Goal: Information Seeking & Learning: Learn about a topic

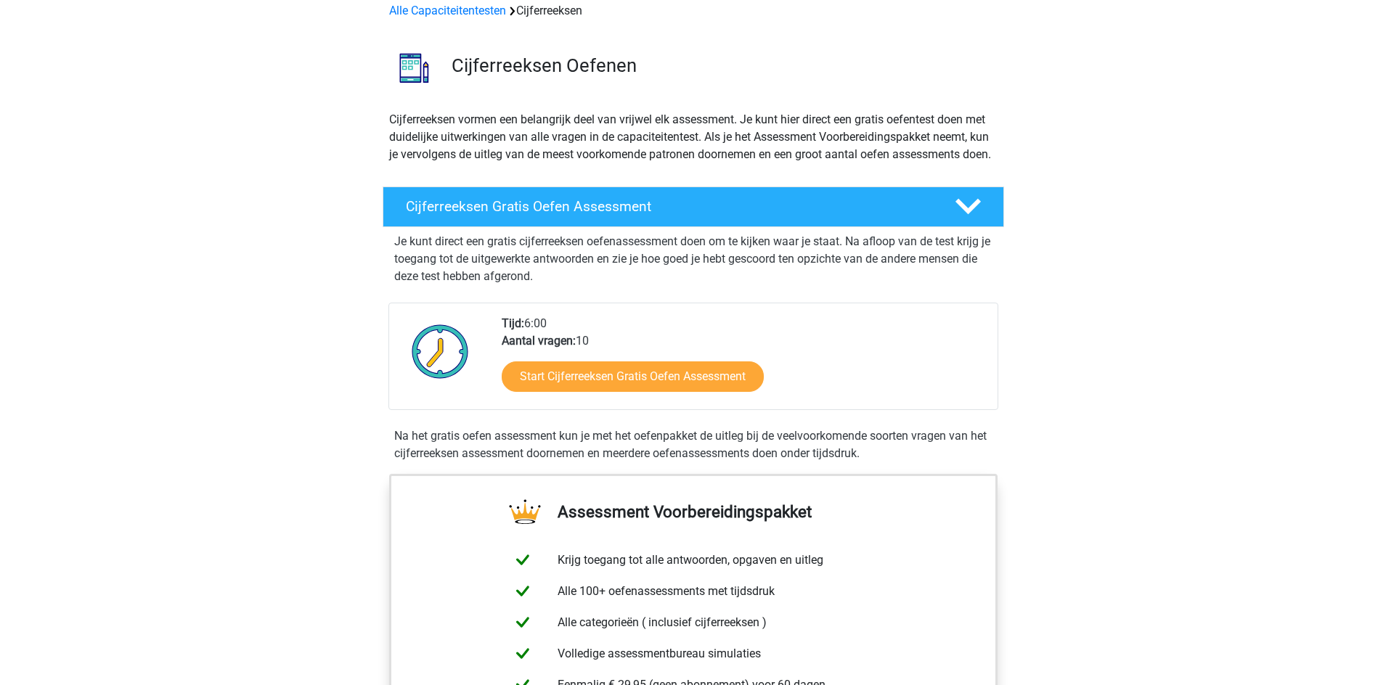
scroll to position [73, 0]
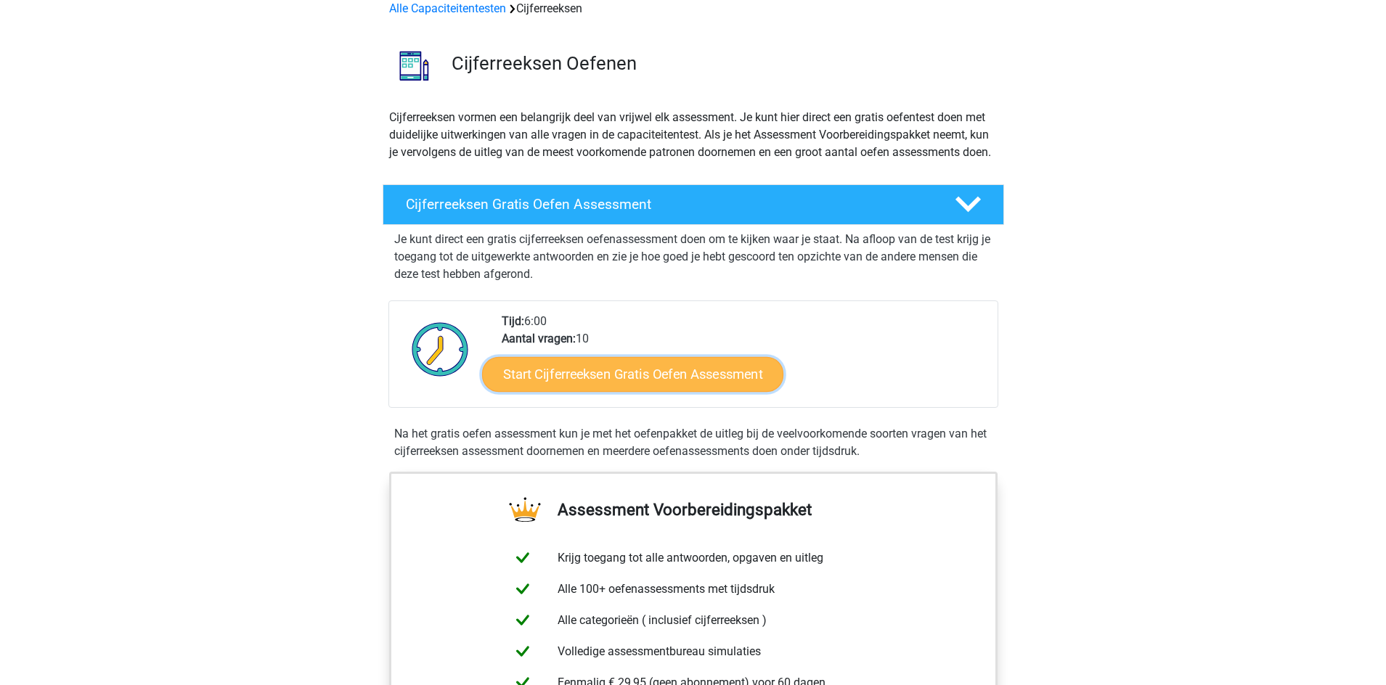
click at [651, 391] on link "Start Cijferreeksen Gratis Oefen Assessment" at bounding box center [632, 374] width 301 height 35
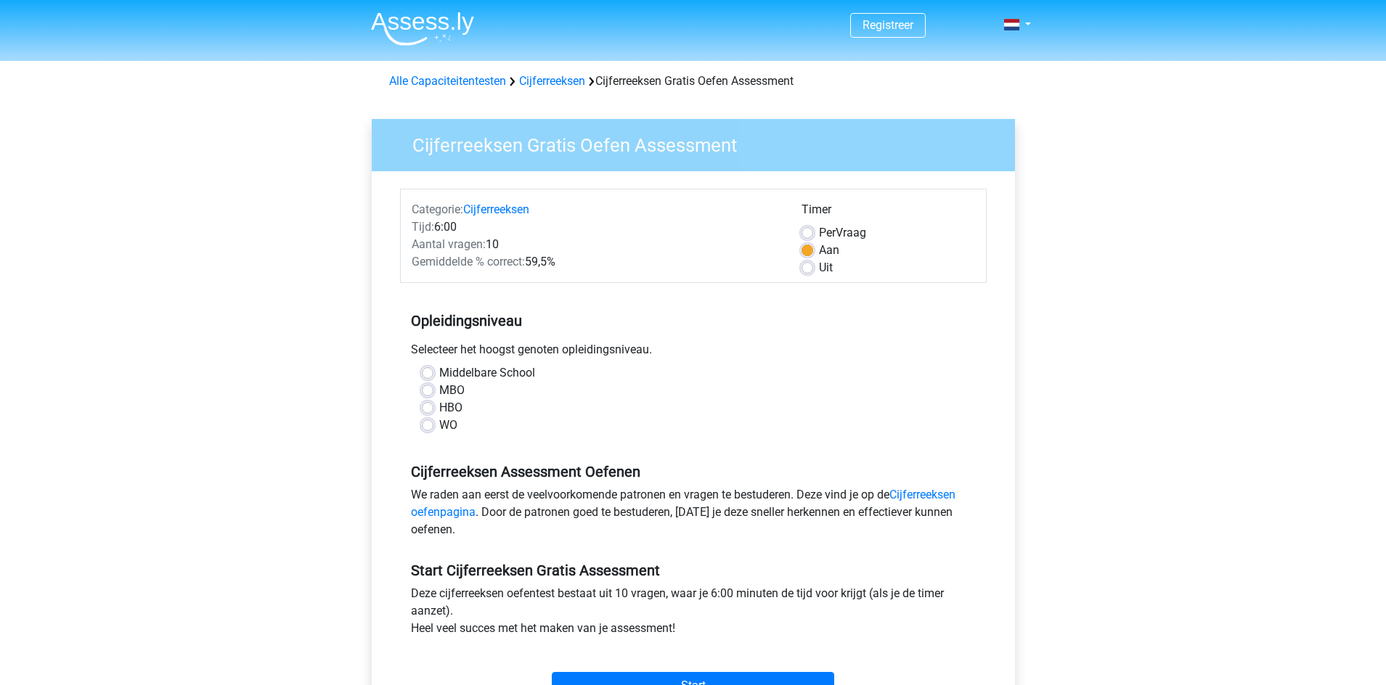
click at [450, 409] on label "HBO" at bounding box center [450, 407] width 23 height 17
click at [434, 409] on input "HBO" at bounding box center [428, 406] width 12 height 15
radio input "true"
click at [465, 370] on label "Middelbare School" at bounding box center [487, 373] width 96 height 17
click at [434, 370] on input "Middelbare School" at bounding box center [428, 372] width 12 height 15
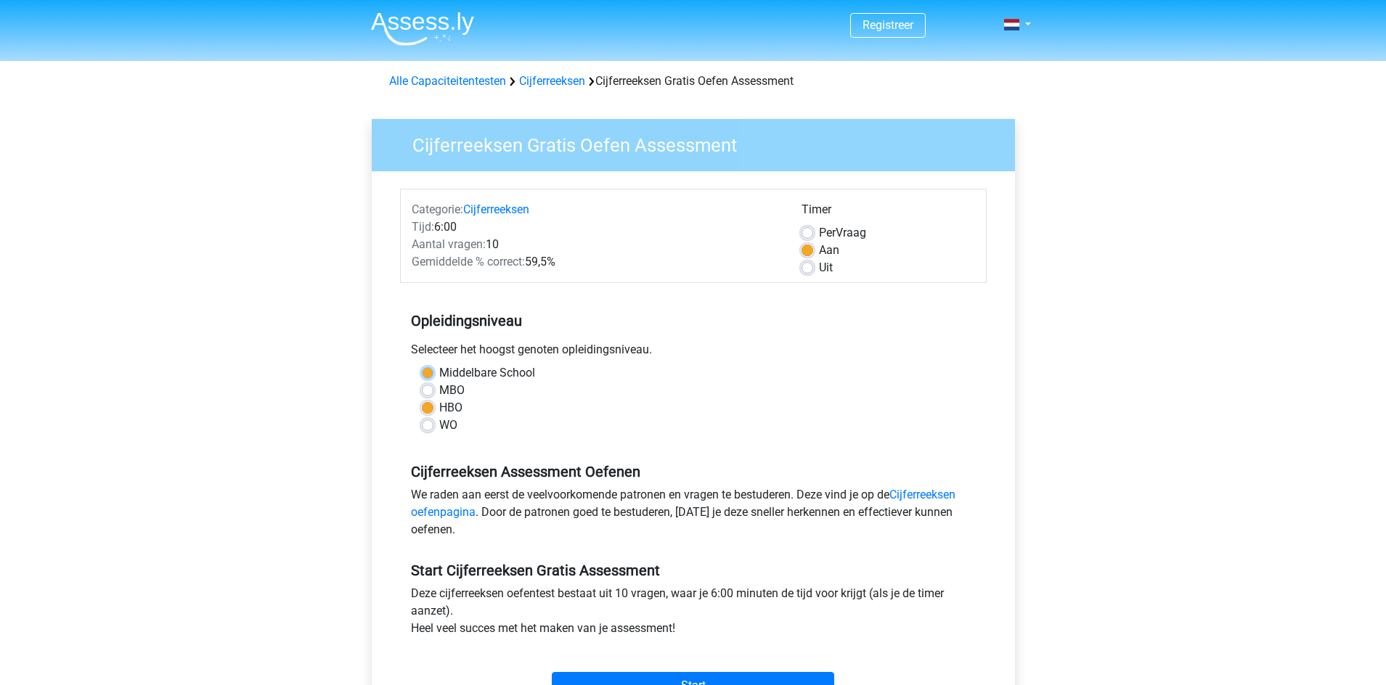
radio input "true"
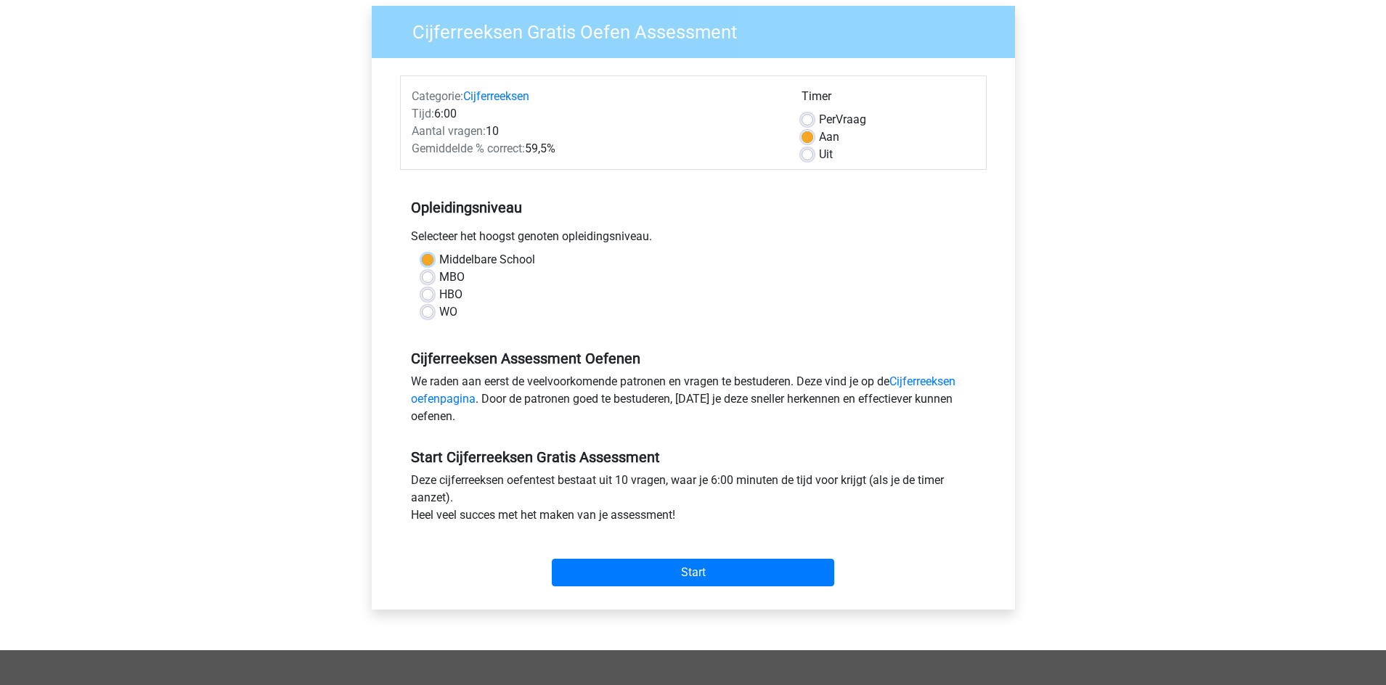
scroll to position [145, 0]
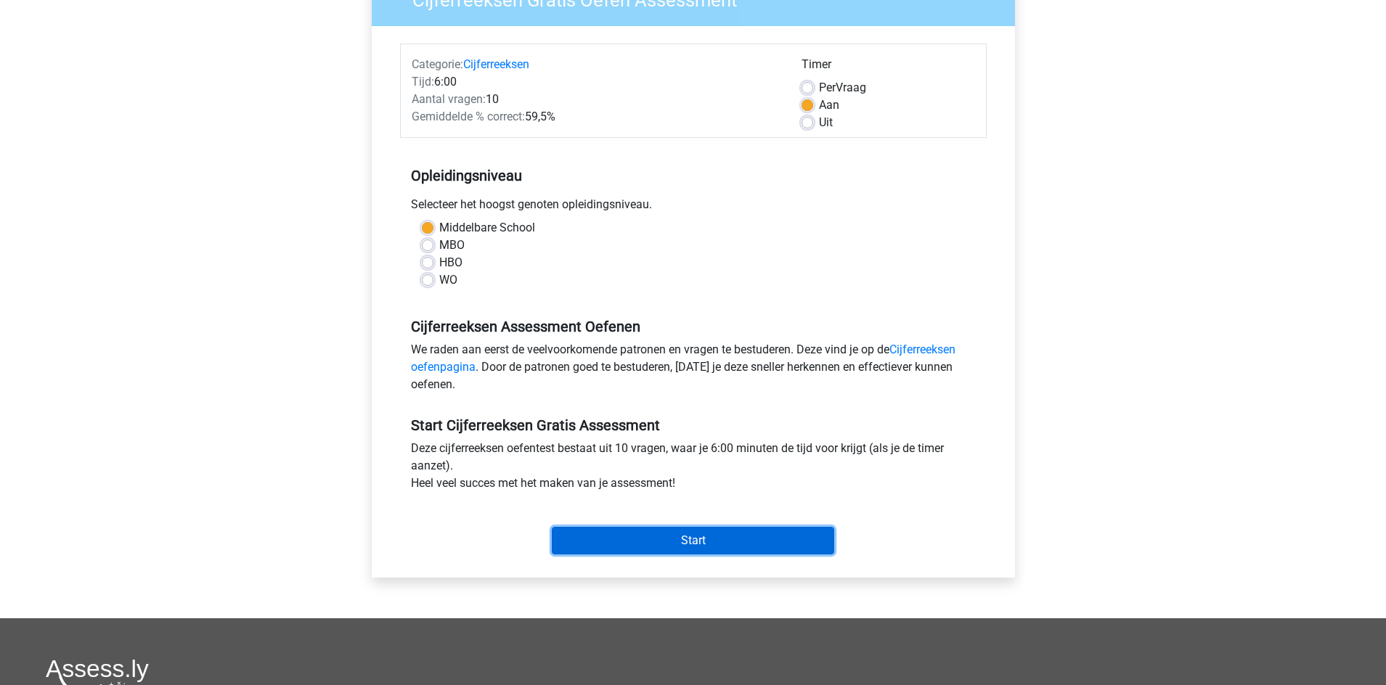
click at [641, 529] on input "Start" at bounding box center [693, 541] width 282 height 28
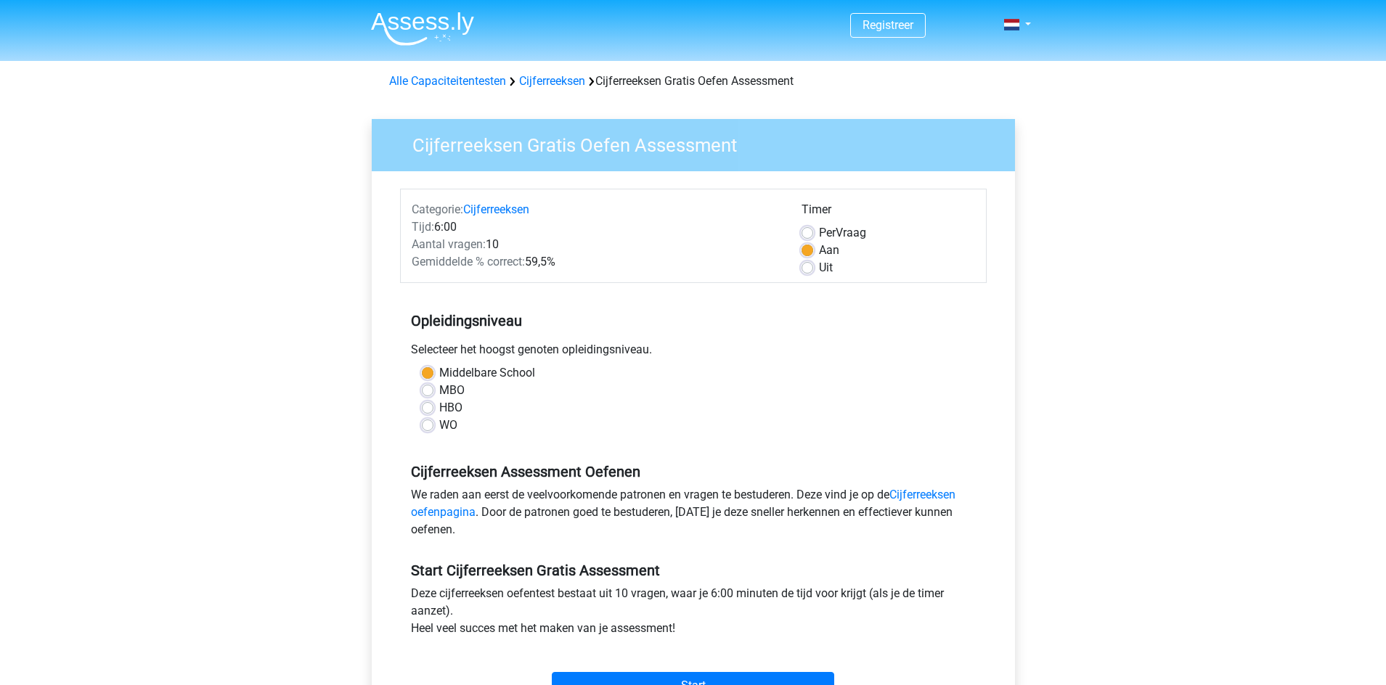
scroll to position [145, 0]
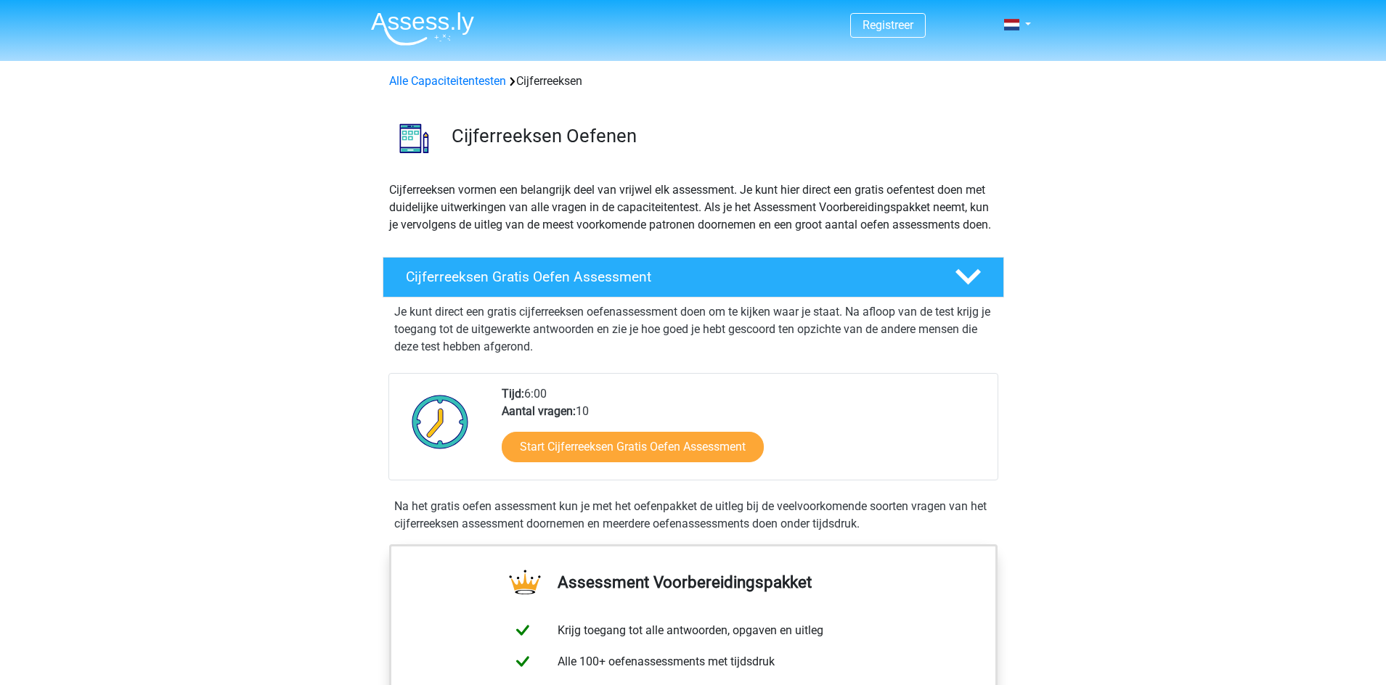
scroll to position [73, 0]
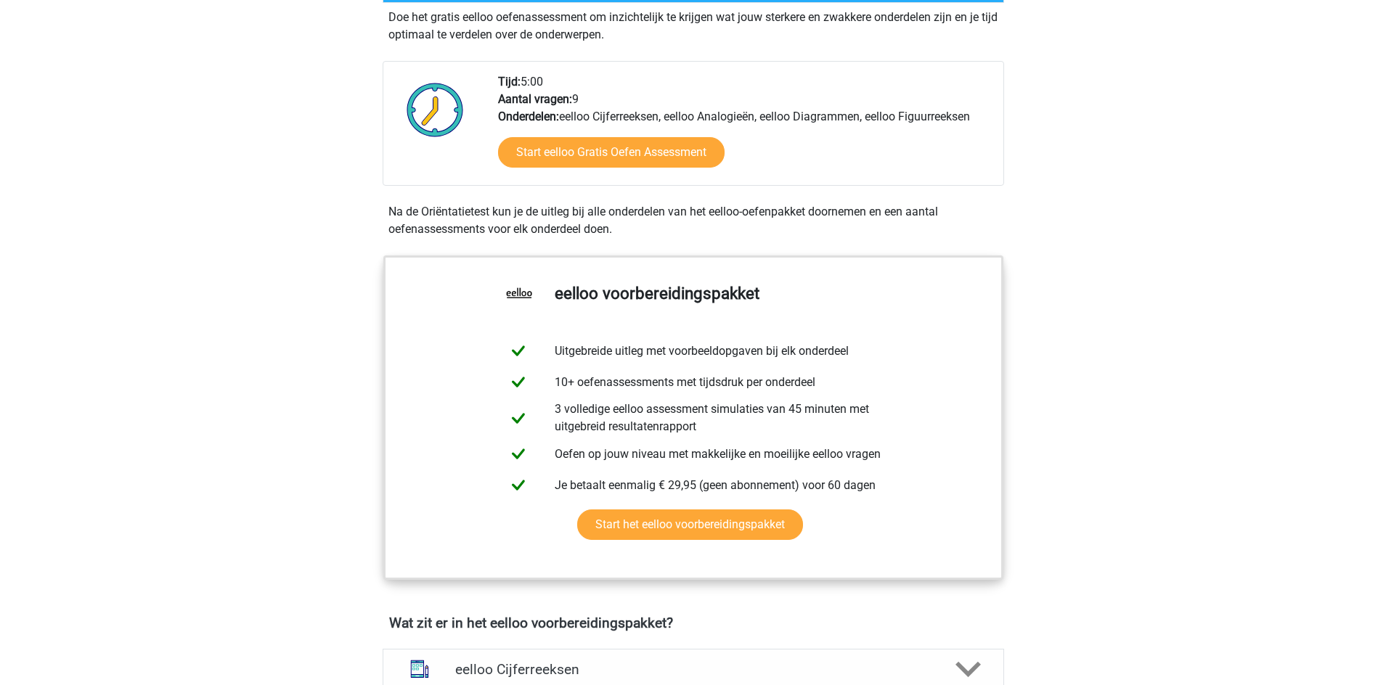
scroll to position [363, 0]
